Goal: Task Accomplishment & Management: Use online tool/utility

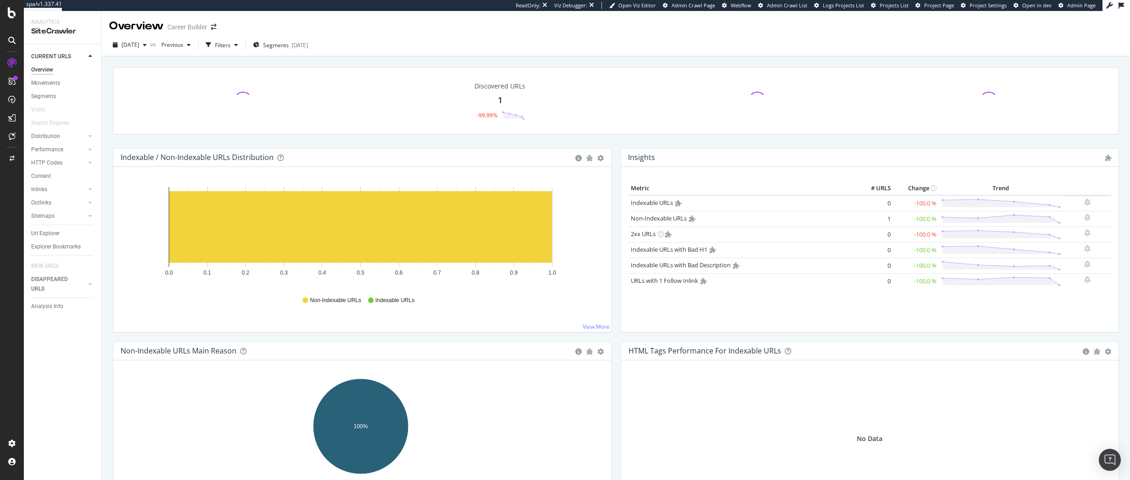
click at [199, 138] on div "Discovered URLs 1 -99.99%" at bounding box center [615, 107] width 1015 height 81
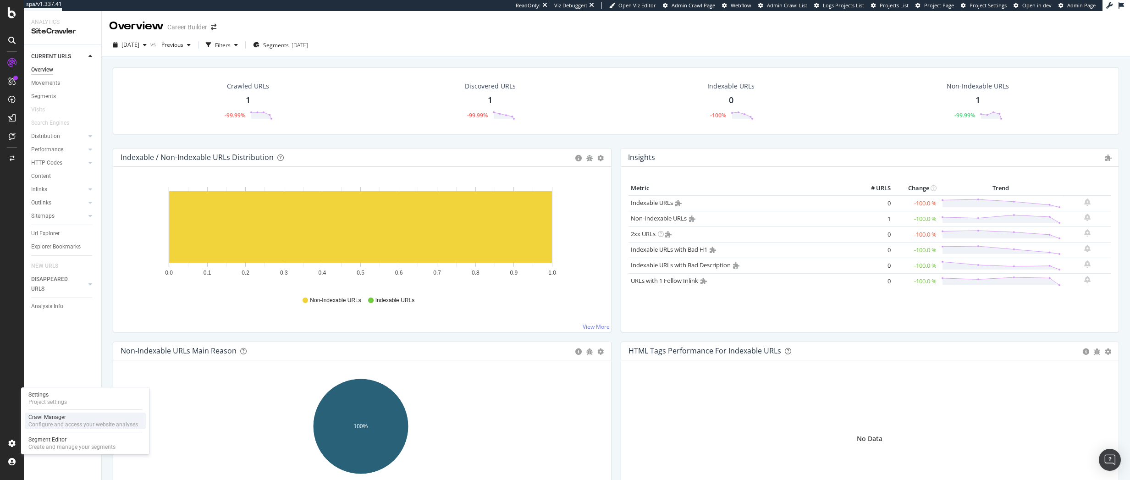
click at [45, 417] on div "Crawl Manager" at bounding box center [83, 416] width 110 height 7
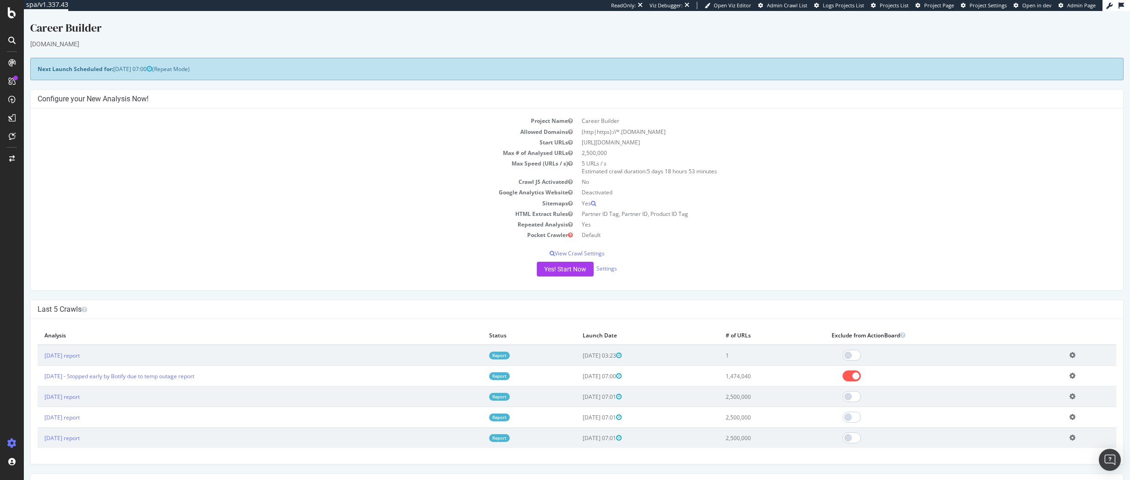
click at [1069, 353] on icon at bounding box center [1072, 355] width 6 height 7
click at [1041, 385] on link "Delete analysis" at bounding box center [1038, 381] width 73 height 12
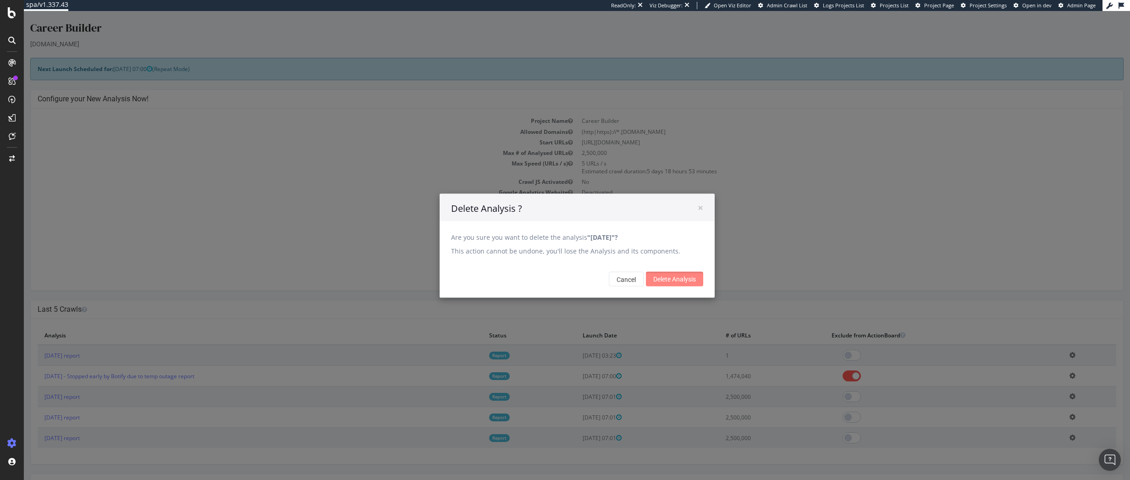
click at [677, 275] on input "Delete Analysis" at bounding box center [674, 278] width 57 height 15
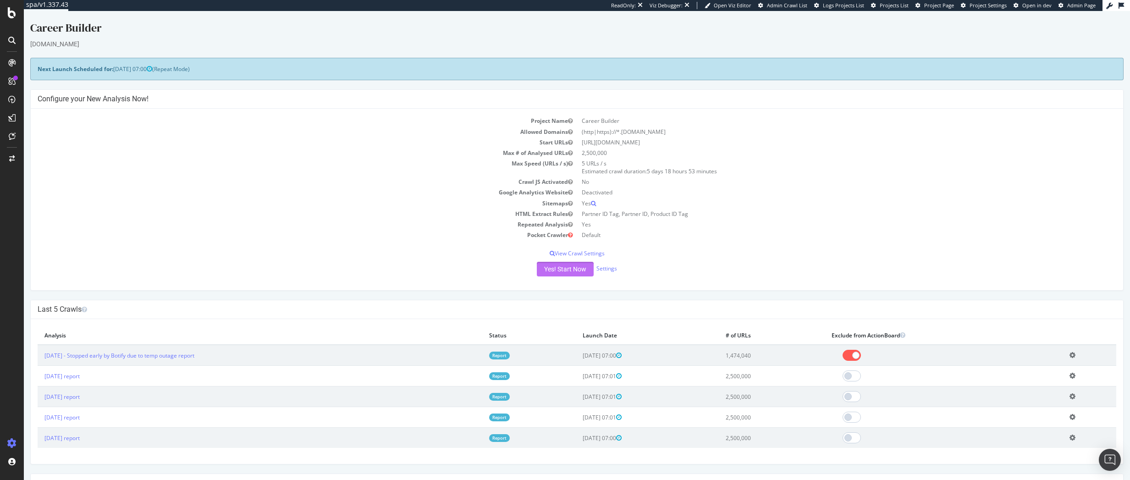
click at [576, 267] on button "Yes! Start Now" at bounding box center [565, 269] width 57 height 15
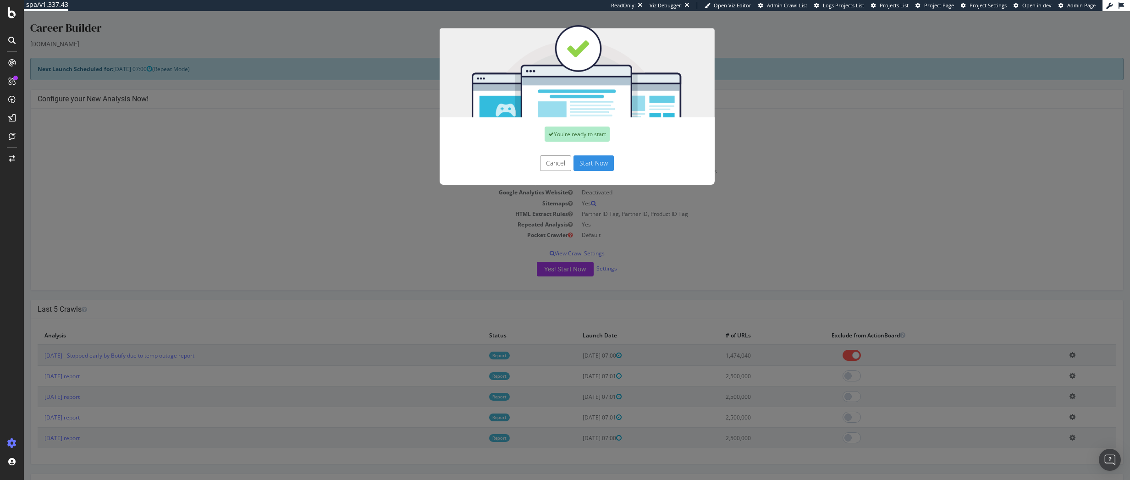
click at [592, 164] on button "Start Now" at bounding box center [593, 163] width 40 height 16
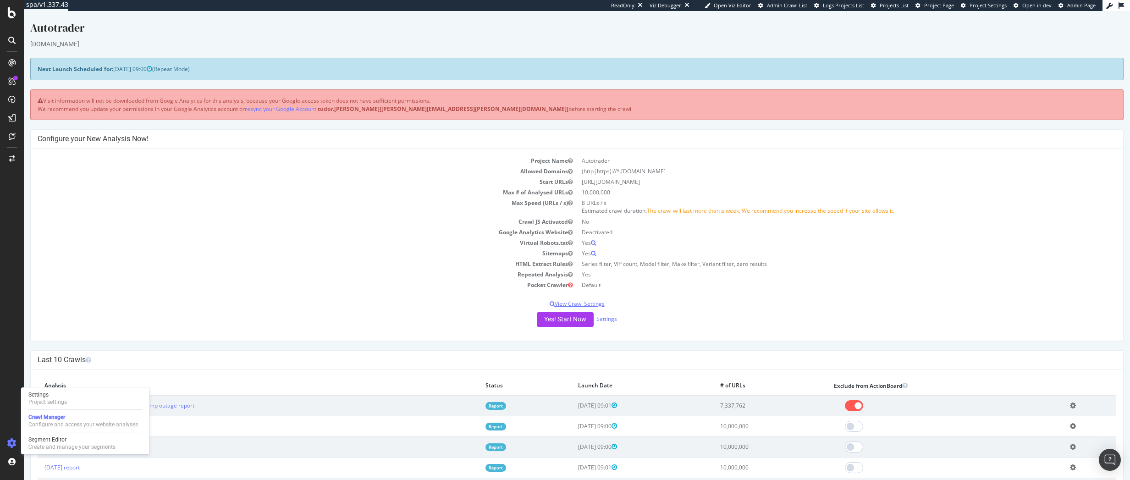
click at [199, 300] on p "View Crawl Settings" at bounding box center [577, 304] width 1079 height 8
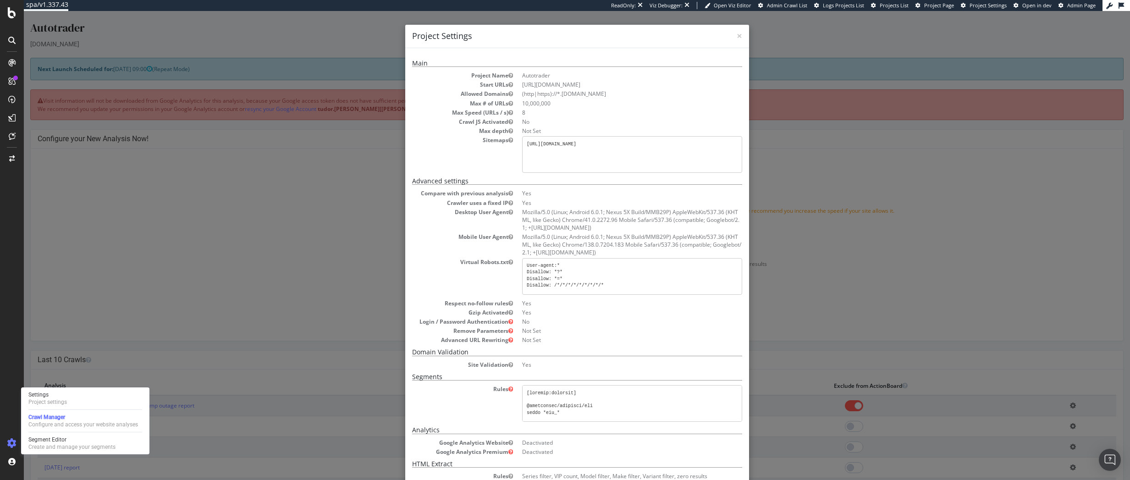
click at [204, 276] on div "× Close Project Settings Main Project Name Autotrader Start URLs https://www.au…" at bounding box center [577, 245] width 1106 height 469
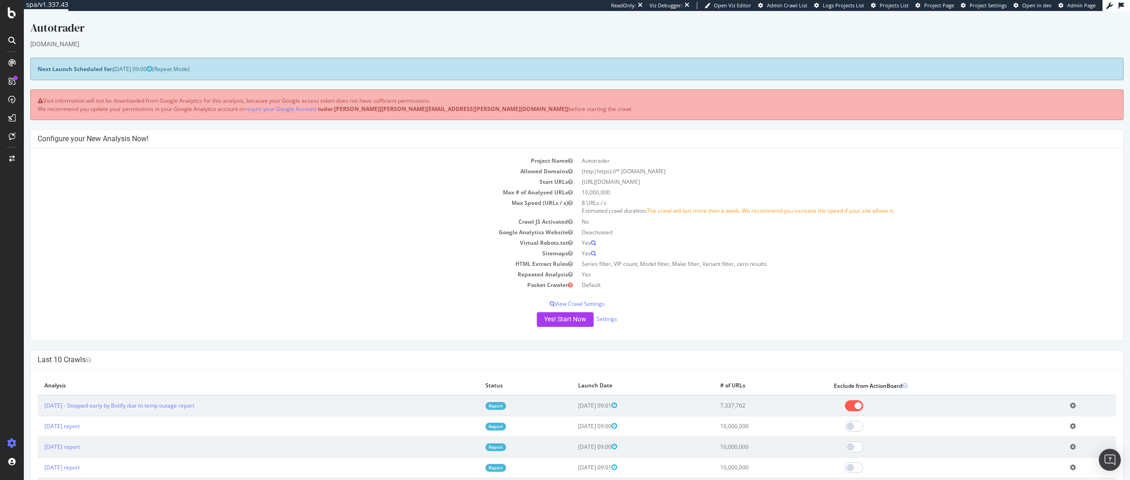
click at [16, 357] on div at bounding box center [12, 245] width 22 height 380
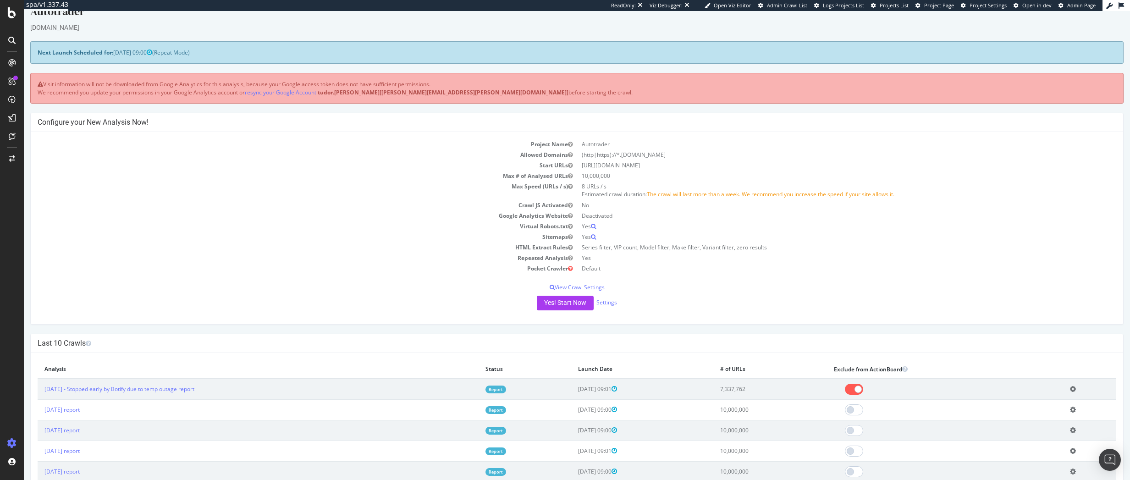
scroll to position [46, 0]
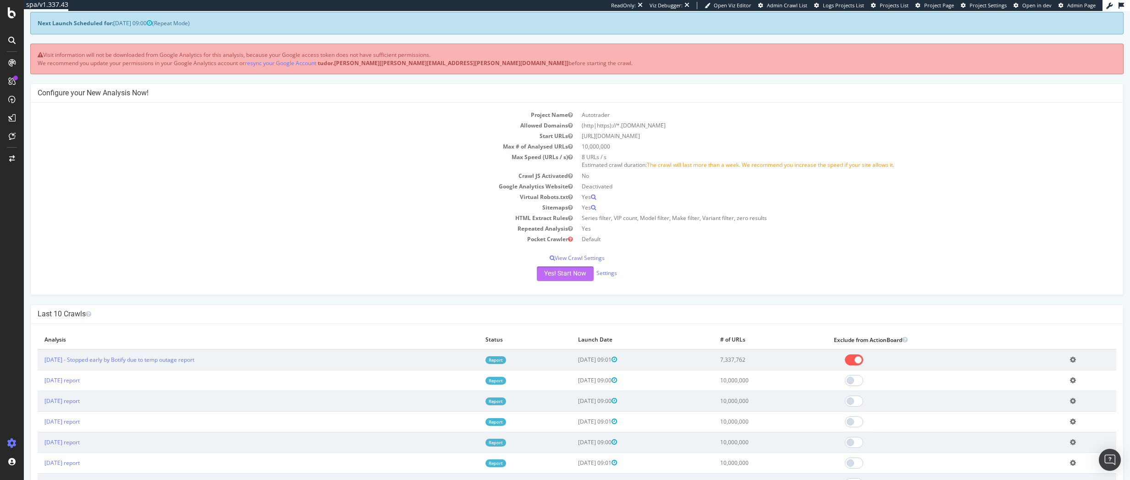
click at [562, 272] on button "Yes! Start Now" at bounding box center [565, 273] width 57 height 15
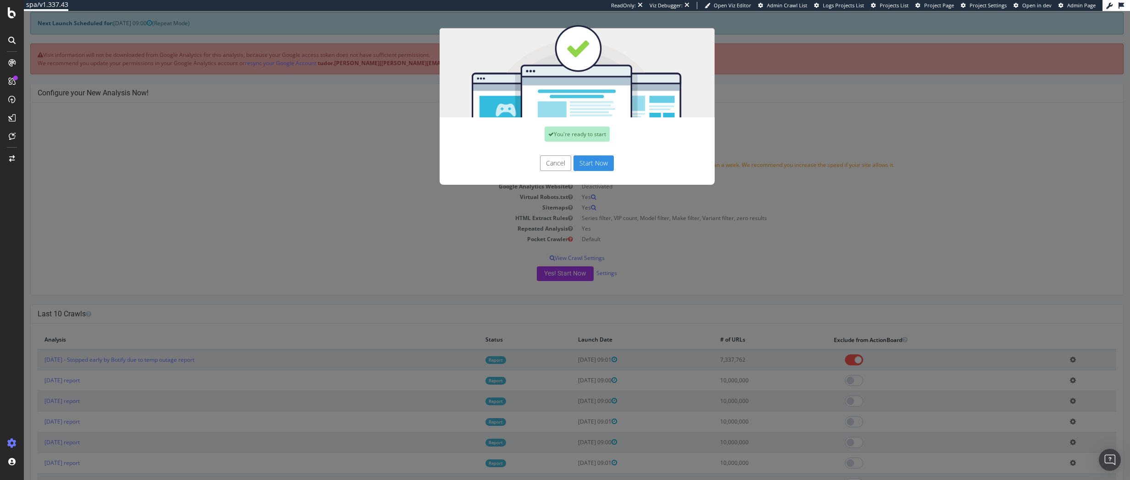
click at [588, 161] on button "Start Now" at bounding box center [593, 163] width 40 height 16
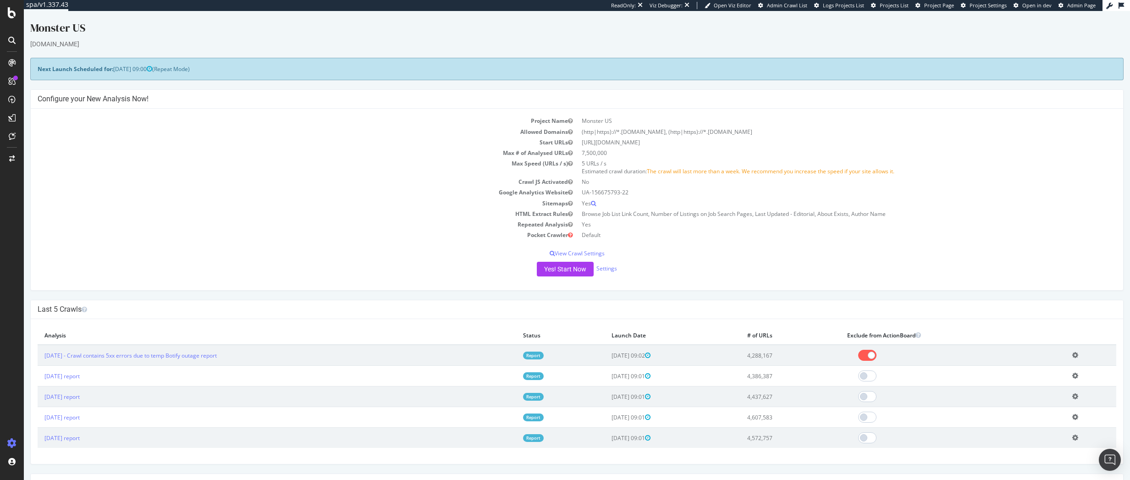
click at [571, 270] on button "Yes! Start Now" at bounding box center [565, 269] width 57 height 15
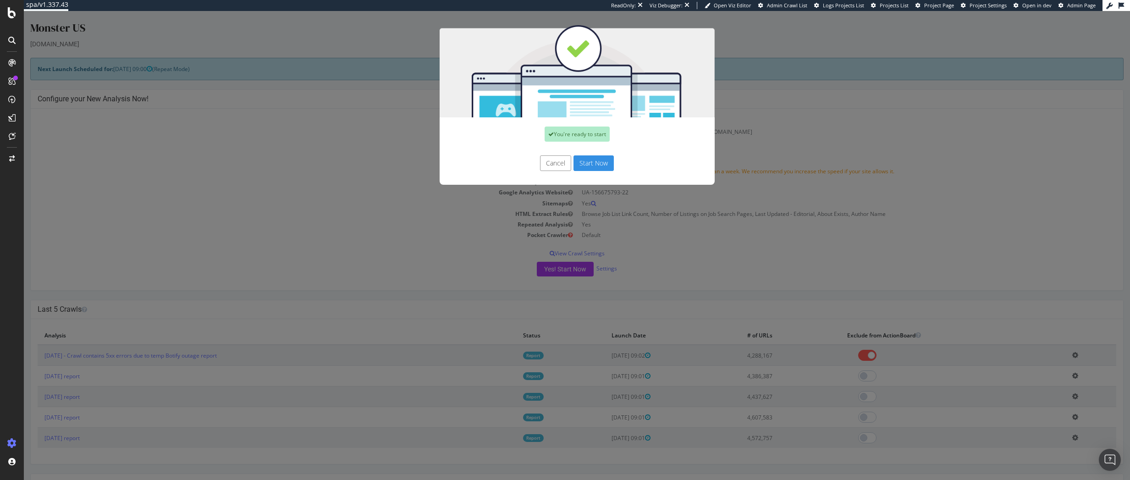
click at [590, 157] on button "Start Now" at bounding box center [593, 163] width 40 height 16
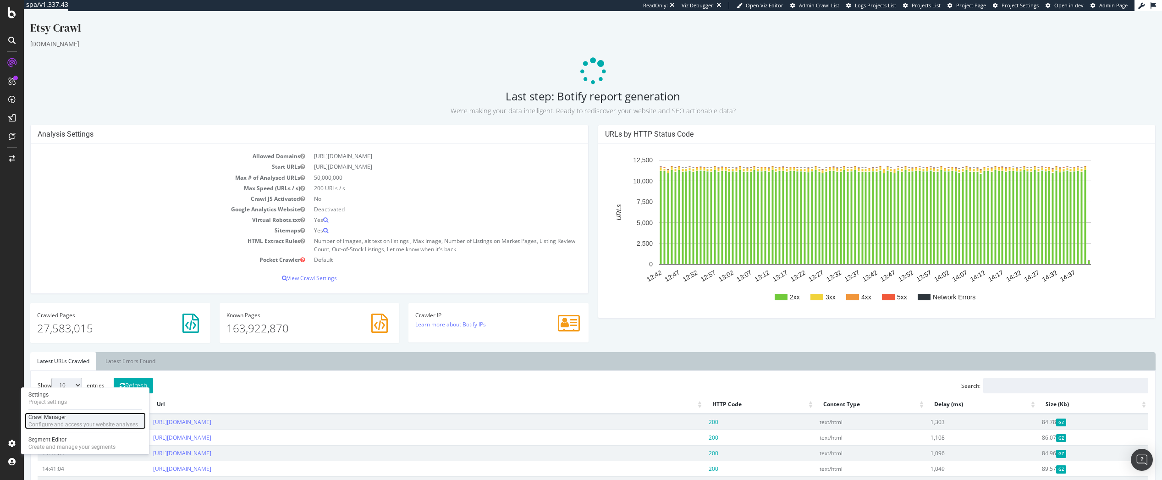
click at [56, 424] on div "Configure and access your website analyses" at bounding box center [83, 424] width 110 height 7
